Goal: Information Seeking & Learning: Obtain resource

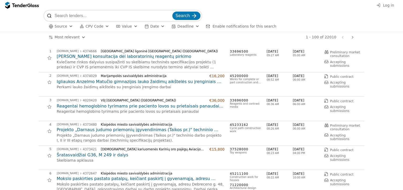
drag, startPoint x: 0, startPoint y: 0, endPoint x: 12, endPoint y: 86, distance: 87.0
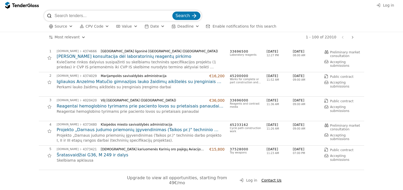
click at [66, 14] on input "search" at bounding box center [113, 16] width 117 height 11
type input "VGTU"
click at [188, 14] on span "Search" at bounding box center [183, 15] width 14 height 5
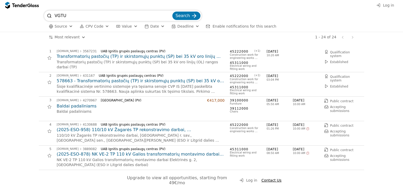
click at [82, 107] on h2 "Baldai padaliniams" at bounding box center [141, 106] width 168 height 6
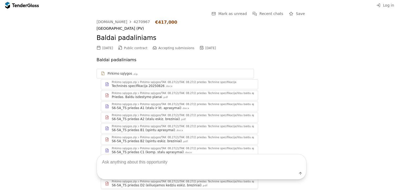
drag, startPoint x: 46, startPoint y: 92, endPoint x: 43, endPoint y: 94, distance: 3.3
click at [46, 93] on div "Go Back Mark as unread Recent chats Save [DOMAIN_NAME] 4270967 €417,000 [GEOGRA…" at bounding box center [202, 181] width 398 height 341
drag, startPoint x: 143, startPoint y: 20, endPoint x: 126, endPoint y: 22, distance: 17.1
click at [126, 22] on div "[DOMAIN_NAME] 4270967 €417,000" at bounding box center [202, 22] width 210 height 5
copy link "4270967"
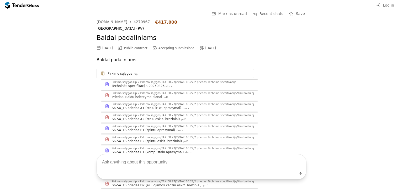
click at [31, 111] on div "Go Back Mark as unread Recent chats Save [DOMAIN_NAME] 4270967 €417,000 [GEOGRA…" at bounding box center [202, 181] width 398 height 341
click at [68, 73] on div "Go Back Mark as unread Recent chats Save [DOMAIN_NAME] 4270967 €417,000 [GEOGRA…" at bounding box center [202, 181] width 398 height 341
click at [33, 4] on div at bounding box center [35, 4] width 8 height 3
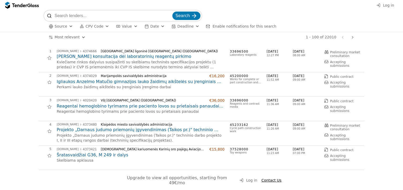
click at [304, 14] on div "Search" at bounding box center [201, 16] width 315 height 11
click at [71, 15] on input "search" at bounding box center [113, 16] width 117 height 11
type input "VGTU"
click at [181, 14] on span "Search" at bounding box center [183, 15] width 14 height 5
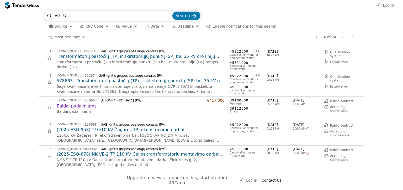
click at [0, 90] on div "# Opportunity Published Deadline 1 [DOMAIN_NAME] 3567231 UAB Ignitis grupės pas…" at bounding box center [201, 116] width 403 height 147
click at [1, 98] on div "# Opportunity Published Deadline 1 [DOMAIN_NAME] 3567231 UAB Ignitis grupės pas…" at bounding box center [201, 116] width 403 height 147
click at [2, 97] on div "# Opportunity Published Deadline 1 [DOMAIN_NAME] 3567231 UAB Ignitis grupės pas…" at bounding box center [201, 116] width 403 height 147
click at [81, 105] on h2 "Baldai padaliniams" at bounding box center [141, 106] width 168 height 6
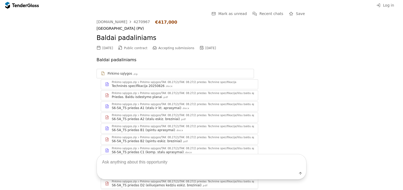
click at [120, 74] on div "Pirkimo sąlygos" at bounding box center [120, 73] width 25 height 4
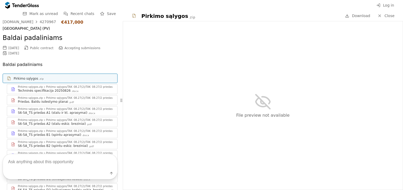
click at [58, 88] on div "Pirkimo sąlygos/TAK_08.27(2)/TAK_08.27/2 priedas_Technine specifikacija" at bounding box center [94, 87] width 96 height 3
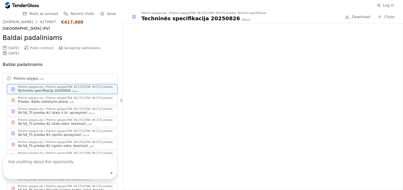
click at [75, 97] on div "Pirkimo sąlygos/TAK_08.27(2)/TAK_08.27/2 priedas_Technine specifikacija/Visu ba…" at bounding box center [120, 98] width 149 height 3
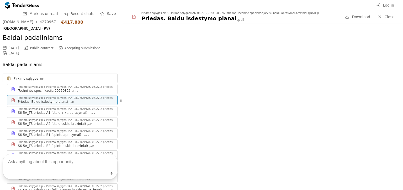
click at [60, 108] on div "Pirkimo sąlygos/TAK_08.27(2)/TAK_08.27/2 priedas_Technine specifikacija/Visu ba…" at bounding box center [120, 109] width 149 height 3
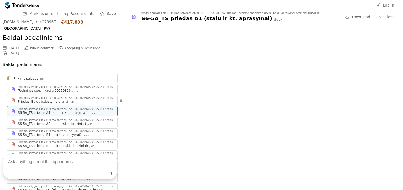
click at [57, 119] on div "Pirkimo sąlygos/TAK_08.27(2)/TAK_08.27/2 priedas_Technine specifikacija/Visu ba…" at bounding box center [120, 120] width 149 height 3
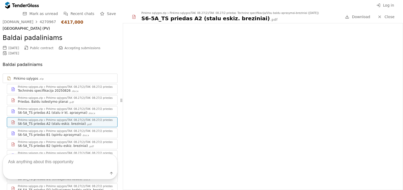
click at [65, 133] on div "S6-5A_TS priedas B1 (spintu aprasymai)" at bounding box center [49, 135] width 63 height 4
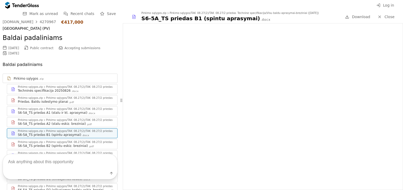
click at [62, 143] on div "Label" at bounding box center [60, 166] width 120 height 46
click at [60, 143] on div "Label" at bounding box center [60, 166] width 120 height 46
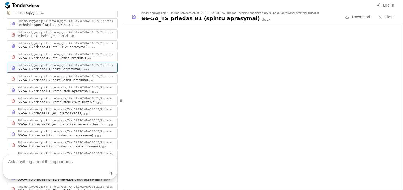
scroll to position [79, 0]
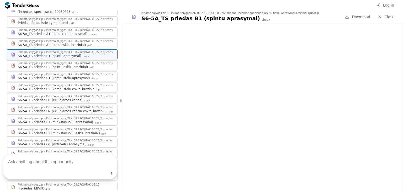
click at [69, 63] on div "Pirkimo sąlygos/TAK_08.27(2)/TAK_08.27/2 priedas_Technine specifikacija/Visu ba…" at bounding box center [120, 63] width 149 height 3
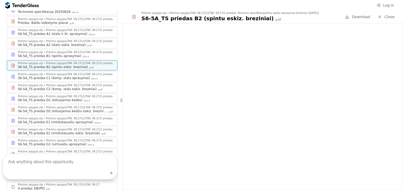
click at [66, 76] on div "S6-5A_TS priedas C1 (komp. stalu aprasymai)" at bounding box center [54, 78] width 72 height 4
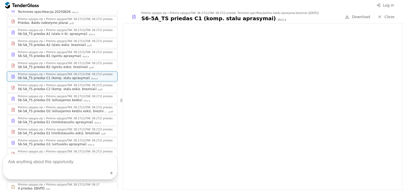
click at [65, 87] on div "S6-5A_TS priedas C2 (komp. stalu eskiz. breziniai)" at bounding box center [57, 89] width 79 height 4
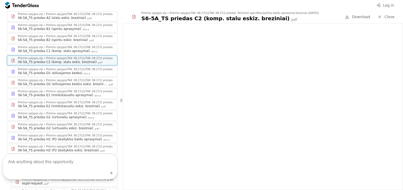
scroll to position [215, 0]
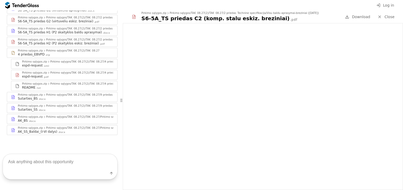
click at [57, 127] on div "Pirkimo sąlygos/TAK_08.27(2)/TAK_08.27/Pirkimo salygos" at bounding box center [83, 128] width 75 height 3
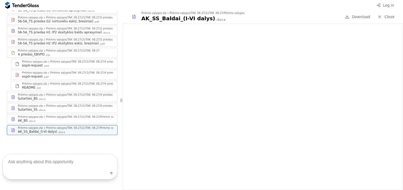
click at [59, 116] on div "Pirkimo sąlygos/TAK_08.27(2)/TAK_08.27/Pirkimo salygos" at bounding box center [83, 117] width 75 height 3
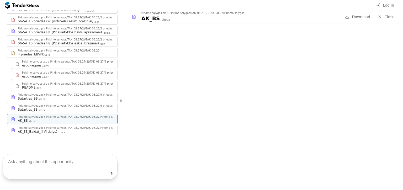
click at [58, 105] on div "Pirkimo sąlygos/TAK_08.27(2)/TAK_08.27/9 priedas_Sutarties projektas" at bounding box center [92, 106] width 93 height 3
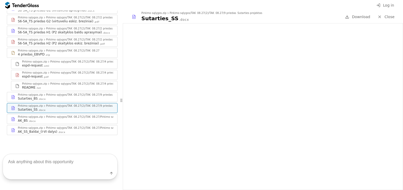
click at [57, 92] on div "Pirkimo sąlygos.zip Pirkimo sąlygos/TAK_08.27(2)/TAK_08.27/9 priedas_Sutarties …" at bounding box center [62, 96] width 110 height 9
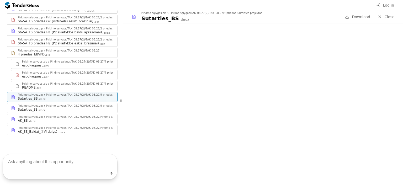
click at [50, 82] on div "Pirkimo sąlygos/TAK_08.27(2)/TAK_08.27/4 priedas_EBVPD.zip" at bounding box center [90, 83] width 81 height 3
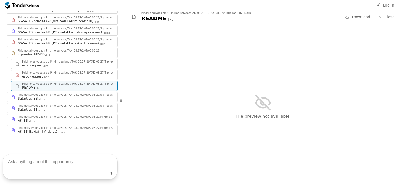
click at [66, 71] on div "Pirkimo sąlygos/TAK_08.27(2)/TAK_08.27/4 priedas_EBVPD.zip" at bounding box center [90, 72] width 81 height 3
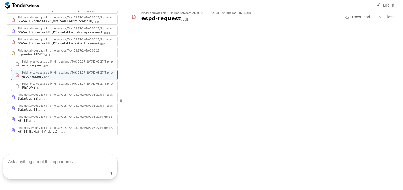
click at [58, 60] on div "Pirkimo sąlygos/TAK_08.27(2)/TAK_08.27/4 priedas_EBVPD.zip" at bounding box center [90, 61] width 81 height 3
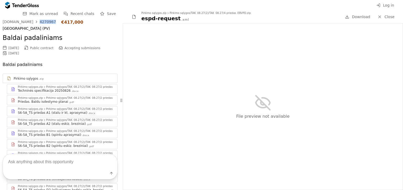
drag, startPoint x: 50, startPoint y: 21, endPoint x: 36, endPoint y: 22, distance: 14.4
click at [36, 22] on div "[DOMAIN_NAME] 4270967 €417,000" at bounding box center [60, 22] width 115 height 5
copy div "4270967"
click at [52, 59] on div "[DOMAIN_NAME] 4270967 €417,000 [GEOGRAPHIC_DATA] (PV) Baldai padaliniams [DATE]…" at bounding box center [60, 187] width 115 height 334
click at [67, 58] on div "[DOMAIN_NAME] 4270967 €417,000 [GEOGRAPHIC_DATA] (PV) Baldai padaliniams [DATE]…" at bounding box center [60, 187] width 115 height 334
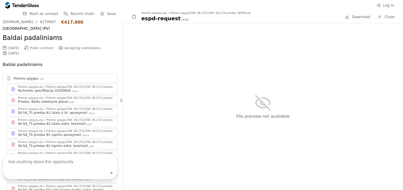
click at [69, 59] on div "[DOMAIN_NAME] 4270967 €417,000 [GEOGRAPHIC_DATA] (PV) Baldai padaliniams [DATE]…" at bounding box center [60, 187] width 115 height 334
click at [88, 31] on div "Baldai padaliniams" at bounding box center [60, 38] width 115 height 14
click at [90, 30] on div "[GEOGRAPHIC_DATA] (PV)" at bounding box center [60, 28] width 115 height 4
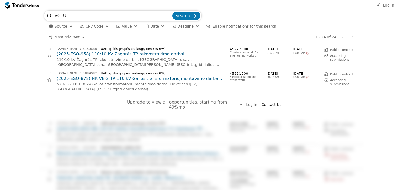
scroll to position [105, 0]
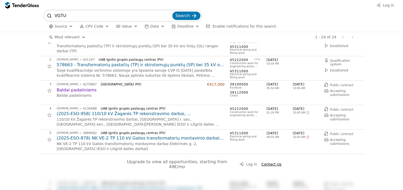
scroll to position [0, 0]
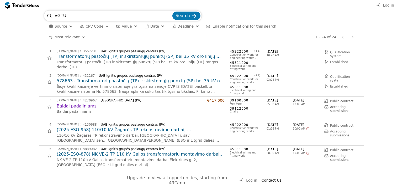
drag, startPoint x: 244, startPoint y: 108, endPoint x: 227, endPoint y: 107, distance: 16.8
click at [227, 107] on div "3 [DOMAIN_NAME] 4270967 [GEOGRAPHIC_DATA] (PV) €417,000 Baldai padaliniams Bald…" at bounding box center [200, 108] width 323 height 21
copy span "39112000"
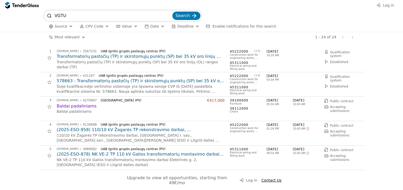
click at [80, 105] on h2 "Baldai padaliniams" at bounding box center [141, 106] width 168 height 6
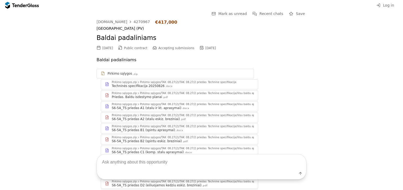
click at [59, 100] on div "Go Back Mark as unread Recent chats Save [DOMAIN_NAME] 4270967 €417,000 [GEOGRA…" at bounding box center [202, 181] width 398 height 341
click at [60, 106] on div "Go Back Mark as unread Recent chats Save [DOMAIN_NAME] 4270967 €417,000 [GEOGRA…" at bounding box center [202, 181] width 398 height 341
click at [62, 81] on div "Go Back Mark as unread Recent chats Save [DOMAIN_NAME] 4270967 €417,000 [GEOGRA…" at bounding box center [202, 181] width 398 height 341
click at [60, 91] on div "Go Back Mark as unread Recent chats Save [DOMAIN_NAME] 4270967 €417,000 [GEOGRA…" at bounding box center [202, 181] width 398 height 341
click at [60, 92] on div "Go Back Mark as unread Recent chats Save [DOMAIN_NAME] 4270967 €417,000 [GEOGRA…" at bounding box center [202, 181] width 398 height 341
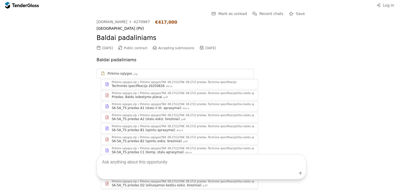
click at [32, 6] on div at bounding box center [35, 4] width 8 height 3
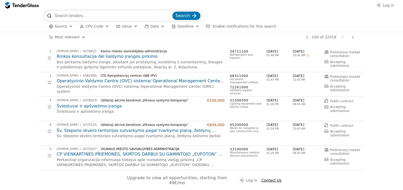
click at [353, 37] on div at bounding box center [353, 37] width 13 height 14
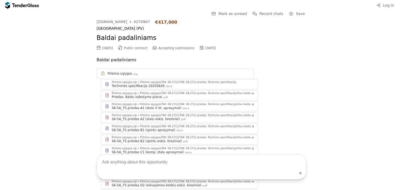
click at [168, 81] on div "Pirkimo sąlygos/TAK_08.27(2)/TAK_08.27/2 priedas_Technine specifikacija" at bounding box center [188, 82] width 96 height 3
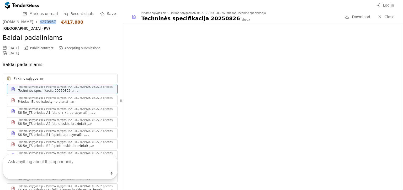
drag, startPoint x: 49, startPoint y: 21, endPoint x: 36, endPoint y: 22, distance: 13.7
click at [36, 22] on div "[DOMAIN_NAME] 4270967 €417,000" at bounding box center [60, 22] width 115 height 5
copy div "4270967"
